Goal: Use online tool/utility: Utilize a website feature to perform a specific function

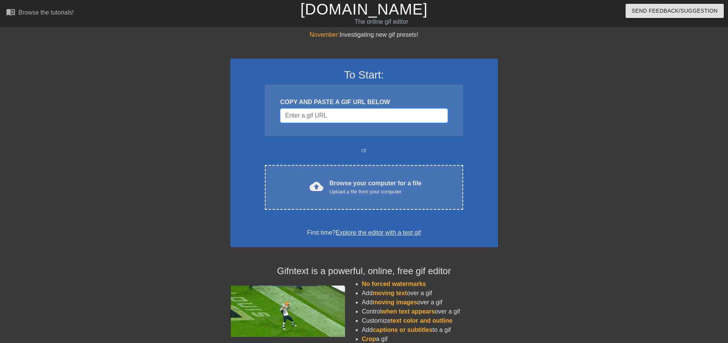
click at [308, 114] on input "Username" at bounding box center [363, 115] width 167 height 15
paste input "[URL][DOMAIN_NAME][DOMAIN_NAME][DOMAIN_NAME][PERSON_NAME]"
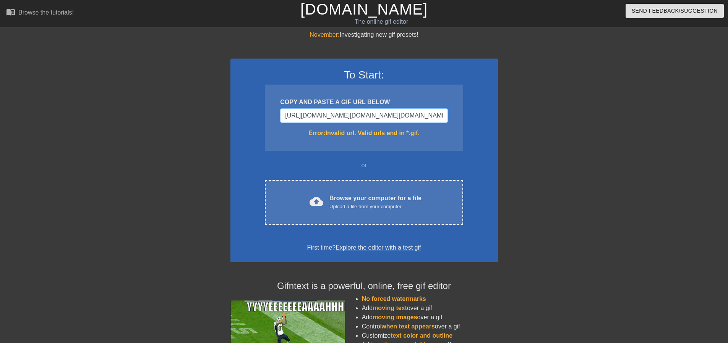
scroll to position [0, 1579]
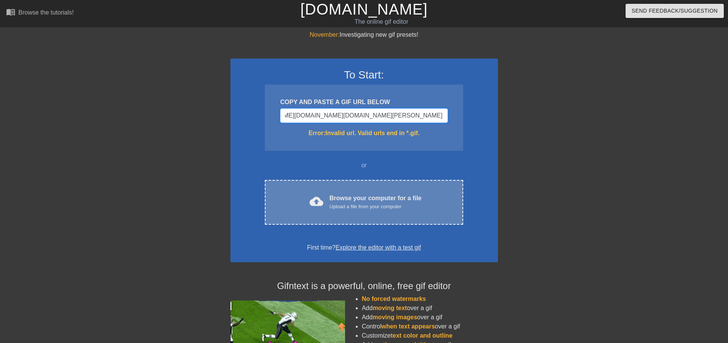
type input "[URL][DOMAIN_NAME][DOMAIN_NAME][DOMAIN_NAME][PERSON_NAME]"
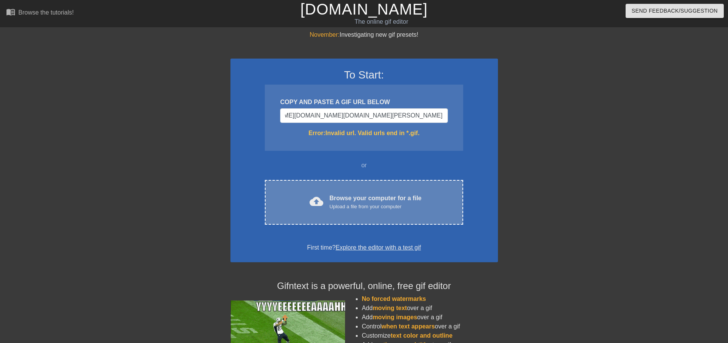
click at [339, 201] on div "Browse your computer for a file Upload a file from your computer" at bounding box center [376, 201] width 92 height 17
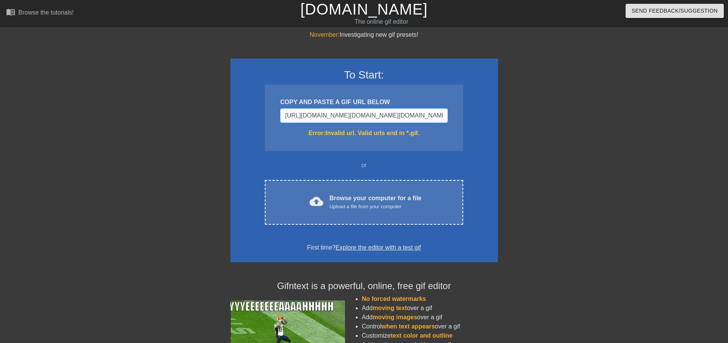
click at [426, 113] on input "[URL][DOMAIN_NAME][DOMAIN_NAME][DOMAIN_NAME][PERSON_NAME]" at bounding box center [363, 115] width 167 height 15
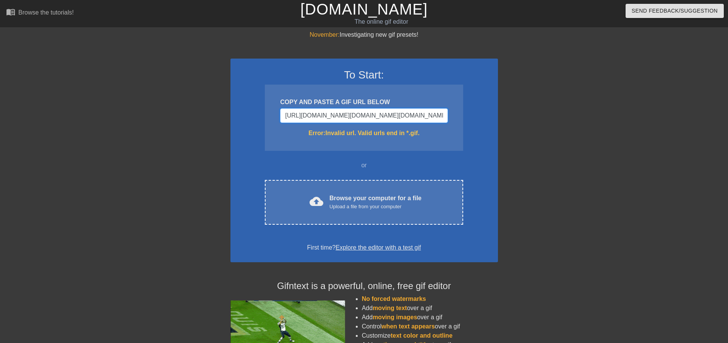
click at [358, 112] on input "[URL][DOMAIN_NAME][DOMAIN_NAME][DOMAIN_NAME][PERSON_NAME]" at bounding box center [363, 115] width 167 height 15
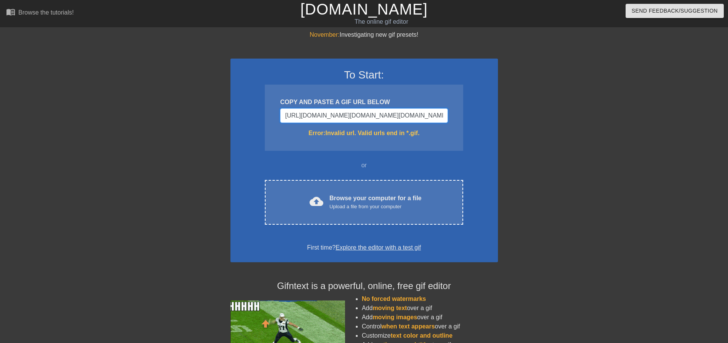
click at [358, 112] on input "[URL][DOMAIN_NAME][DOMAIN_NAME][DOMAIN_NAME][PERSON_NAME]" at bounding box center [363, 115] width 167 height 15
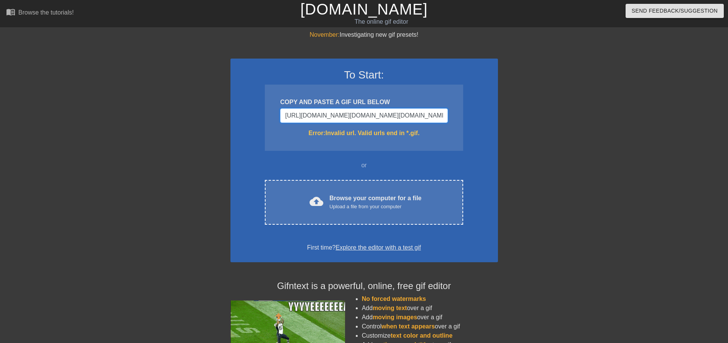
click at [358, 112] on input "[URL][DOMAIN_NAME][DOMAIN_NAME][DOMAIN_NAME][PERSON_NAME]" at bounding box center [363, 115] width 167 height 15
paste input "Username"
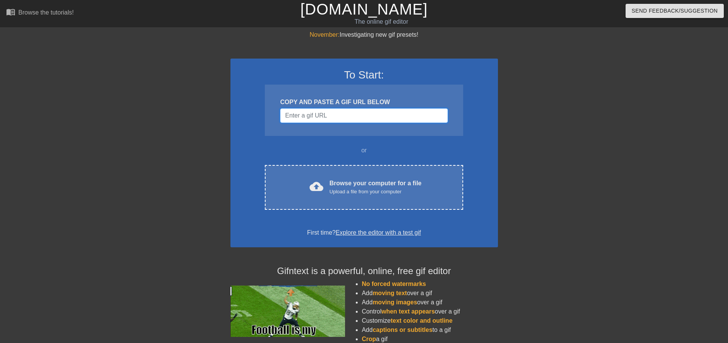
paste input "Username"
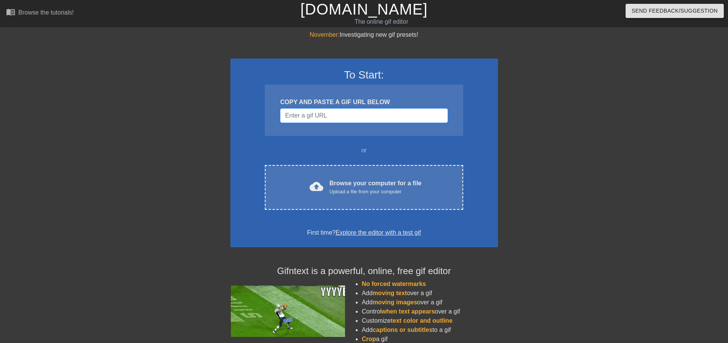
click at [352, 110] on input "Username" at bounding box center [363, 115] width 167 height 15
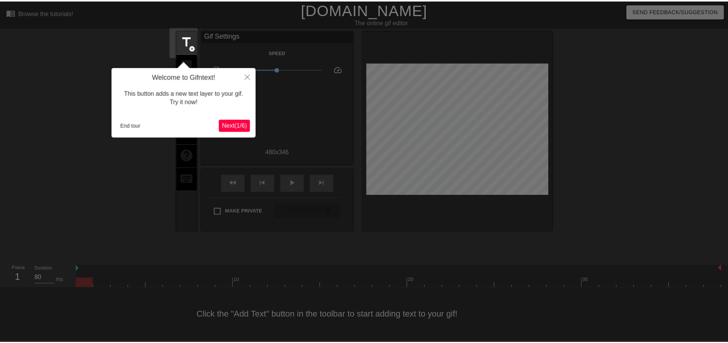
scroll to position [4, 0]
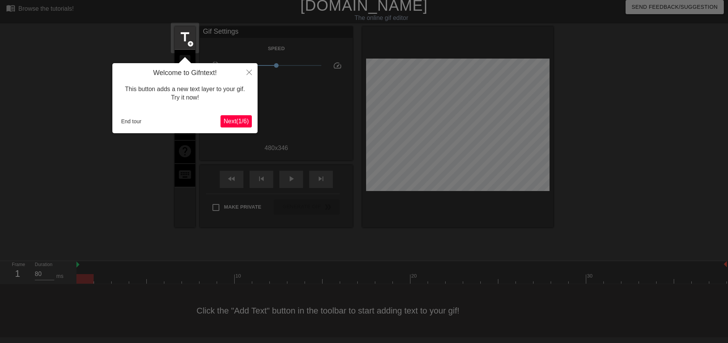
click at [240, 120] on span "Next ( 1 / 6 )" at bounding box center [236, 121] width 25 height 6
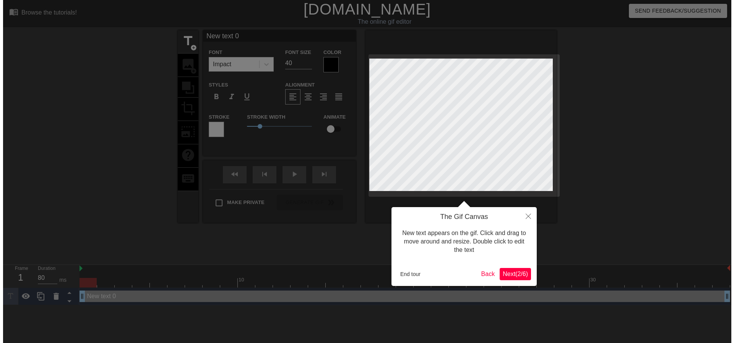
scroll to position [0, 0]
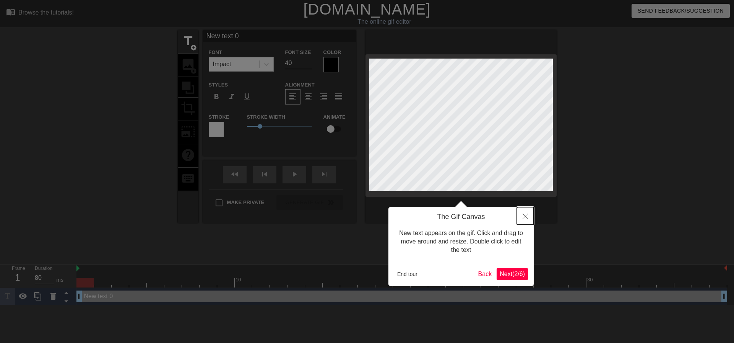
click at [529, 212] on button "Close" at bounding box center [525, 216] width 17 height 18
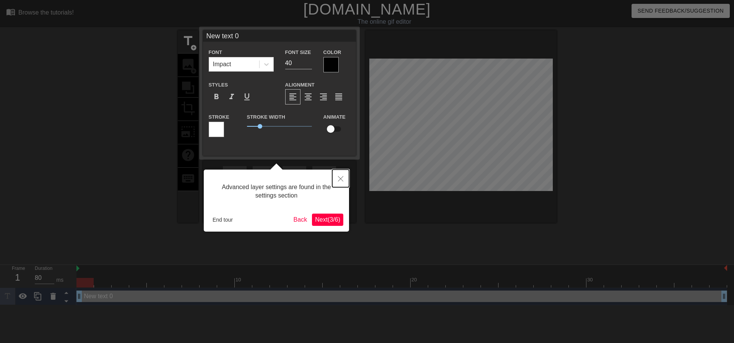
click at [341, 175] on button "Close" at bounding box center [340, 178] width 17 height 18
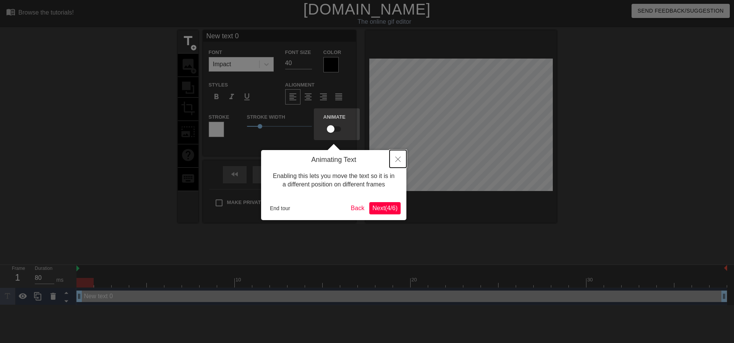
click at [399, 161] on icon "Close" at bounding box center [397, 158] width 5 height 5
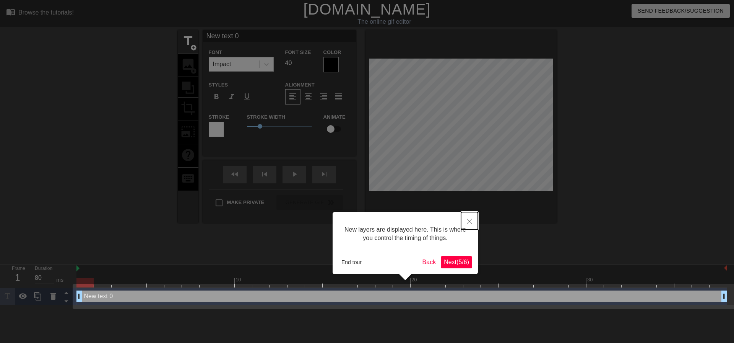
click at [472, 221] on button "Close" at bounding box center [469, 221] width 17 height 18
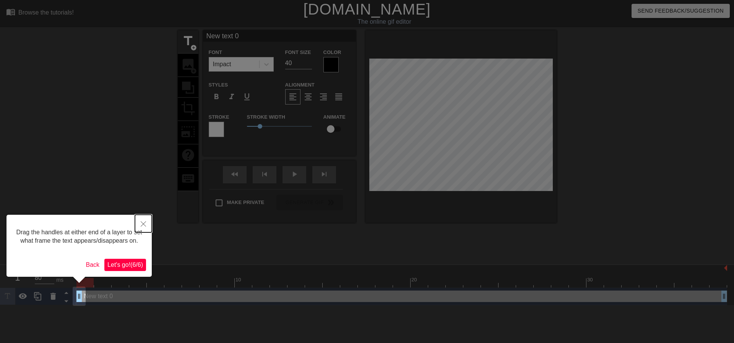
click at [145, 225] on icon "Close" at bounding box center [143, 223] width 5 height 5
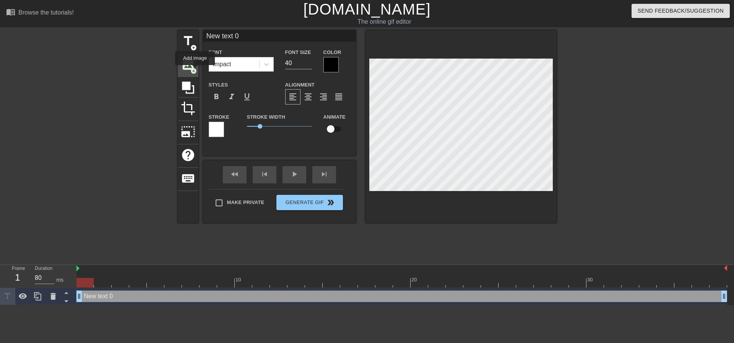
click at [195, 69] on span "add_circle" at bounding box center [193, 71] width 6 height 6
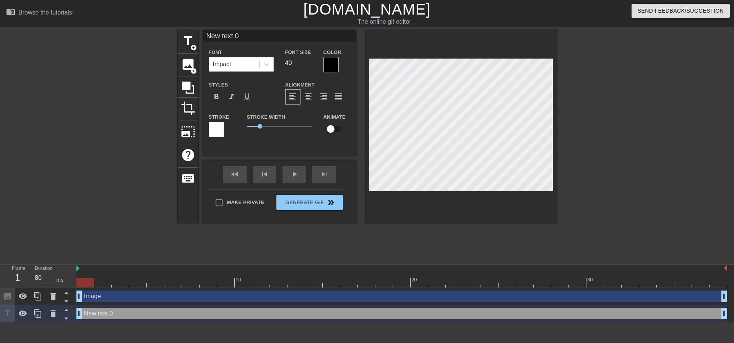
click at [301, 64] on input "40" at bounding box center [298, 63] width 27 height 12
type input "0"
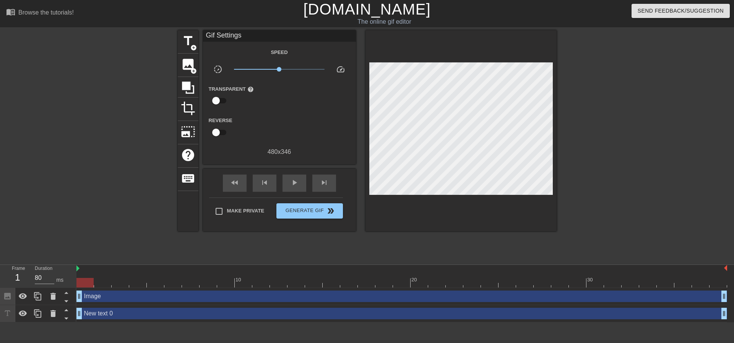
click at [588, 162] on div at bounding box center [623, 144] width 115 height 229
click at [190, 65] on span "image" at bounding box center [188, 64] width 15 height 15
